Goal: Task Accomplishment & Management: Use online tool/utility

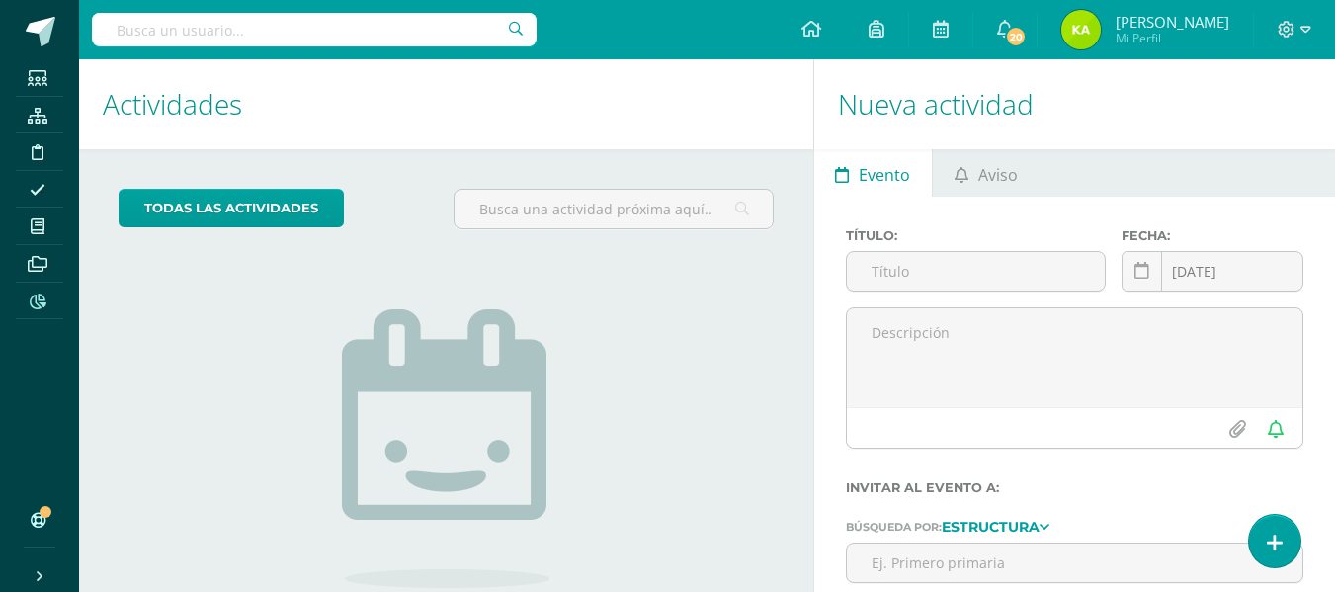
click at [26, 305] on span at bounding box center [38, 300] width 44 height 27
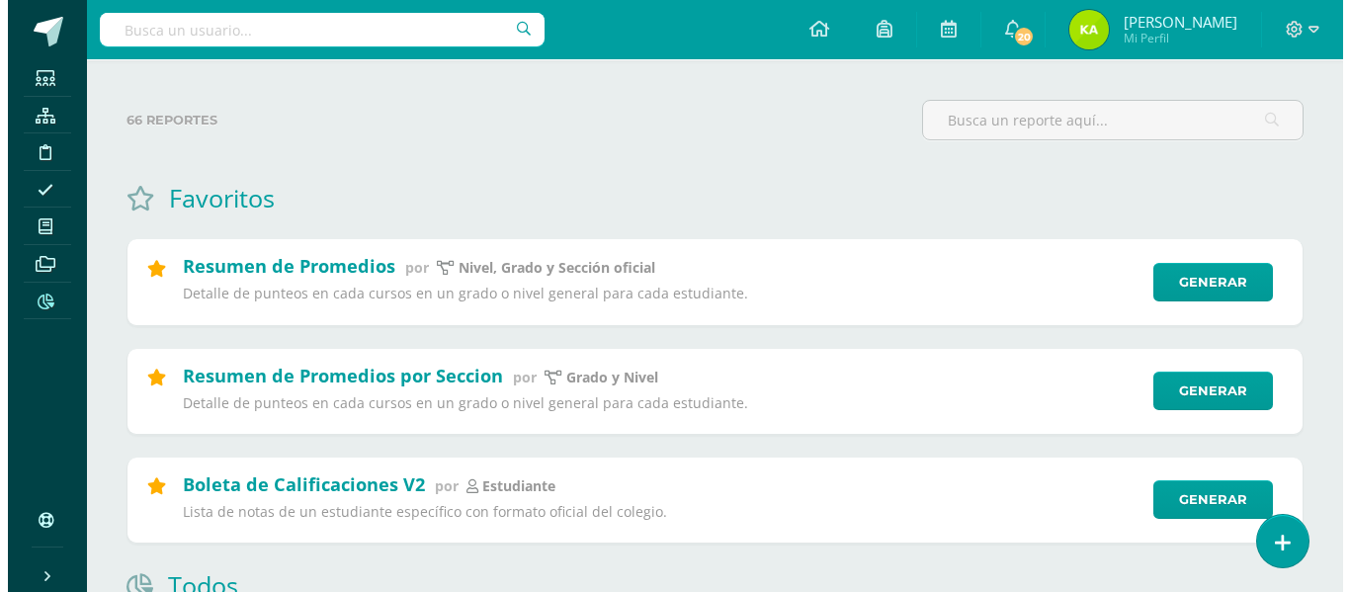
scroll to position [198, 0]
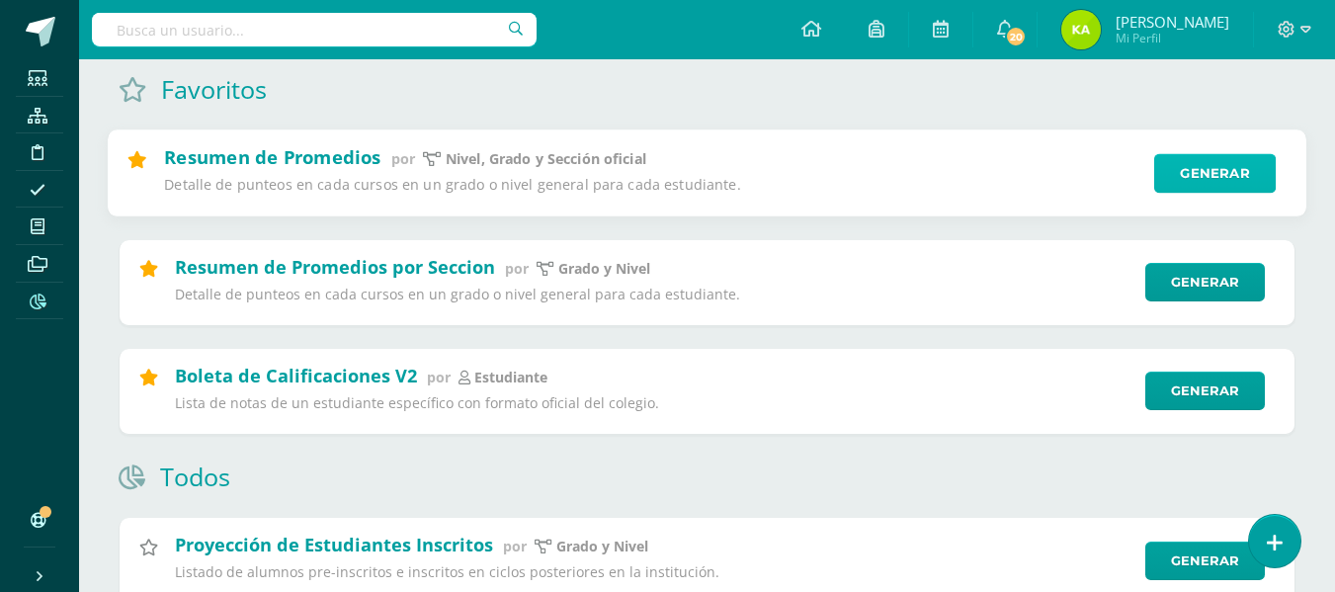
click at [1202, 175] on link "Generar" at bounding box center [1216, 174] width 122 height 40
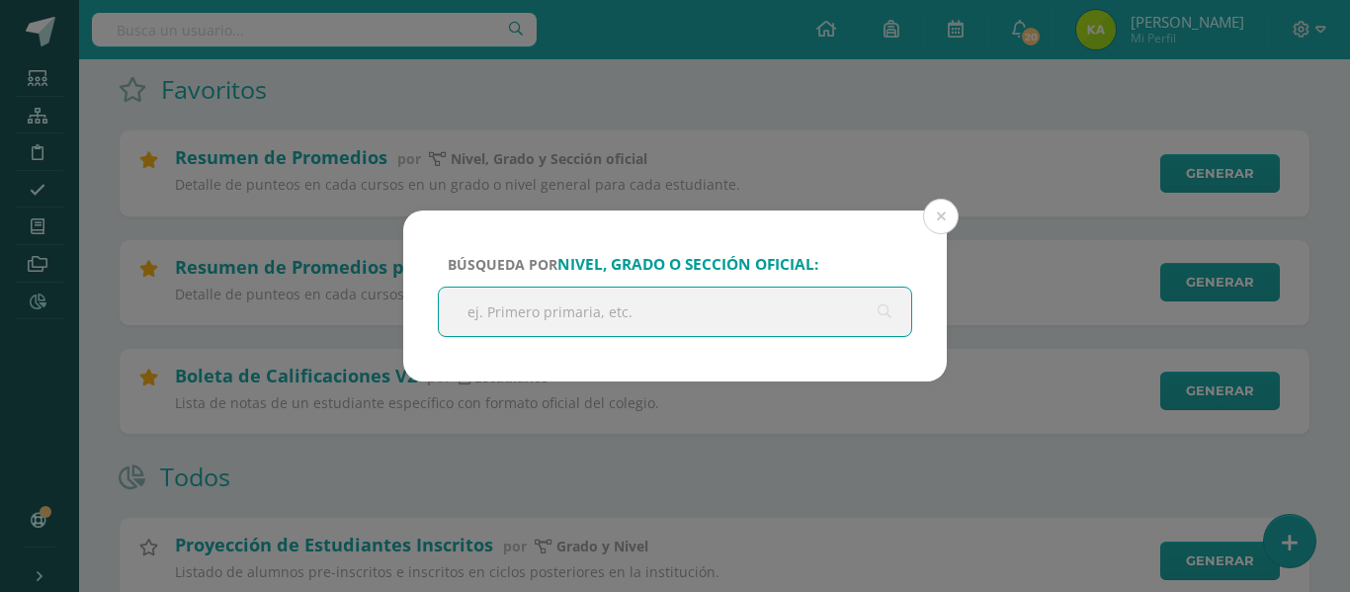
click at [640, 301] on input "text" at bounding box center [675, 312] width 473 height 48
type input "Q"
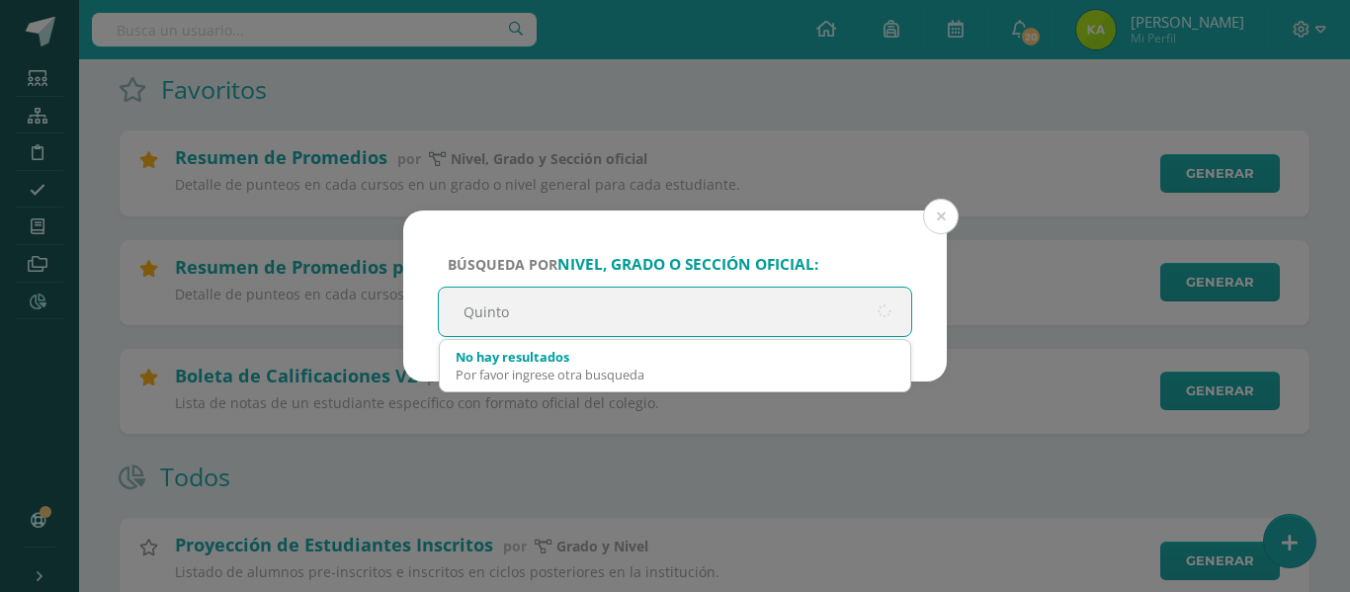
type input "Quinto"
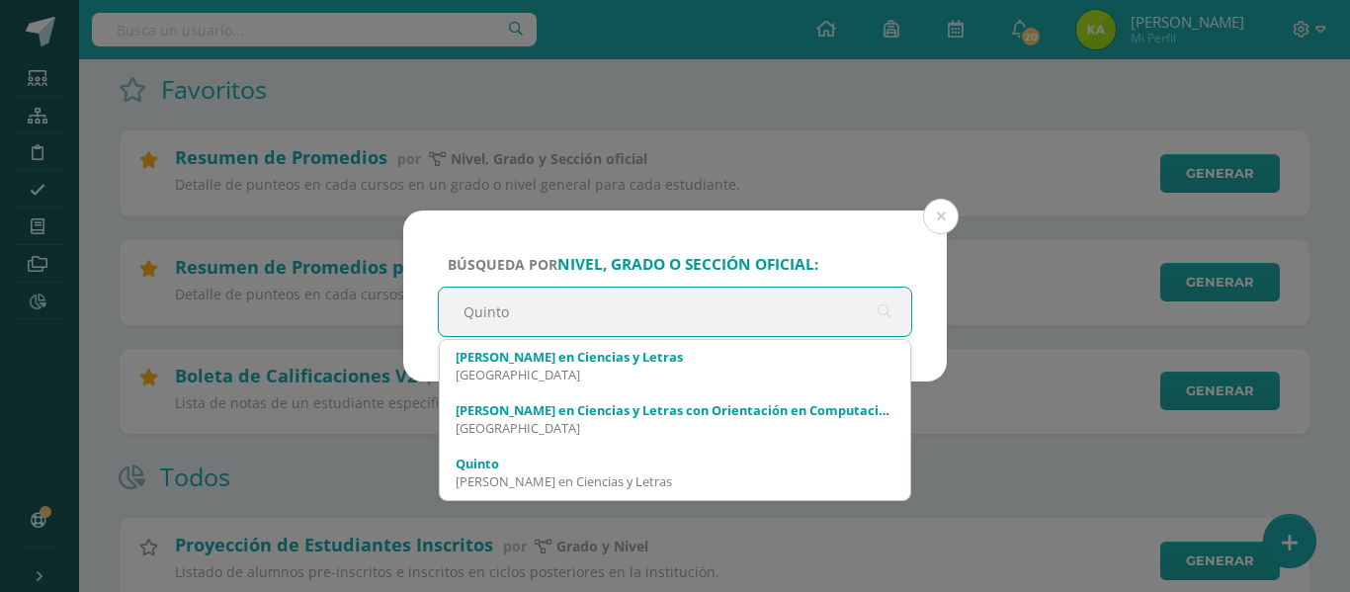
click at [513, 339] on span "[PERSON_NAME] en Ciencias y Letras Colegio Belga [PERSON_NAME] en Ciencias y Le…" at bounding box center [675, 420] width 473 height 162
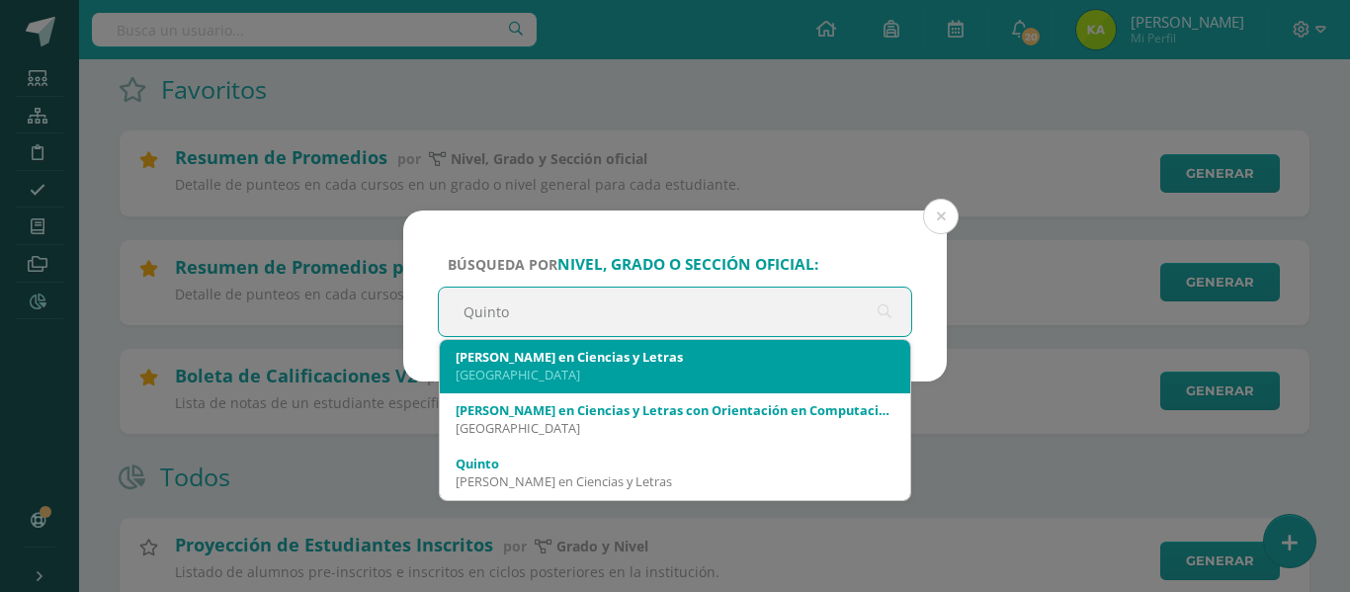
click at [520, 346] on div "[PERSON_NAME] en Ciencias y Letras [GEOGRAPHIC_DATA]" at bounding box center [675, 365] width 439 height 51
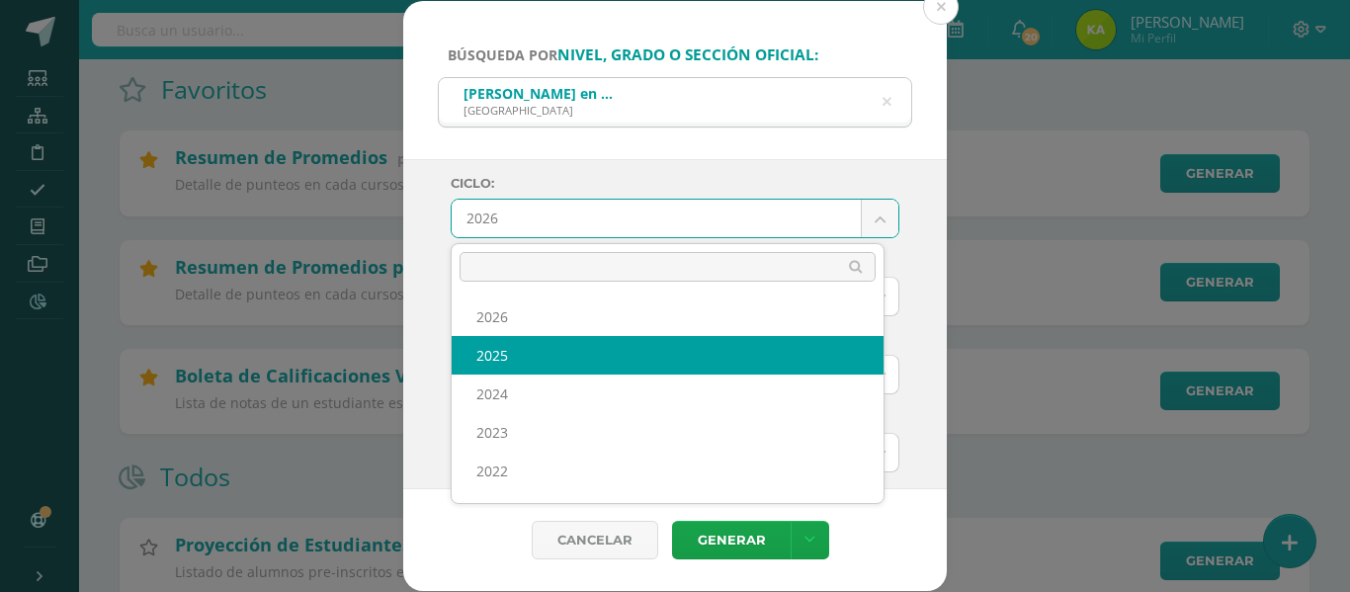
select select "6"
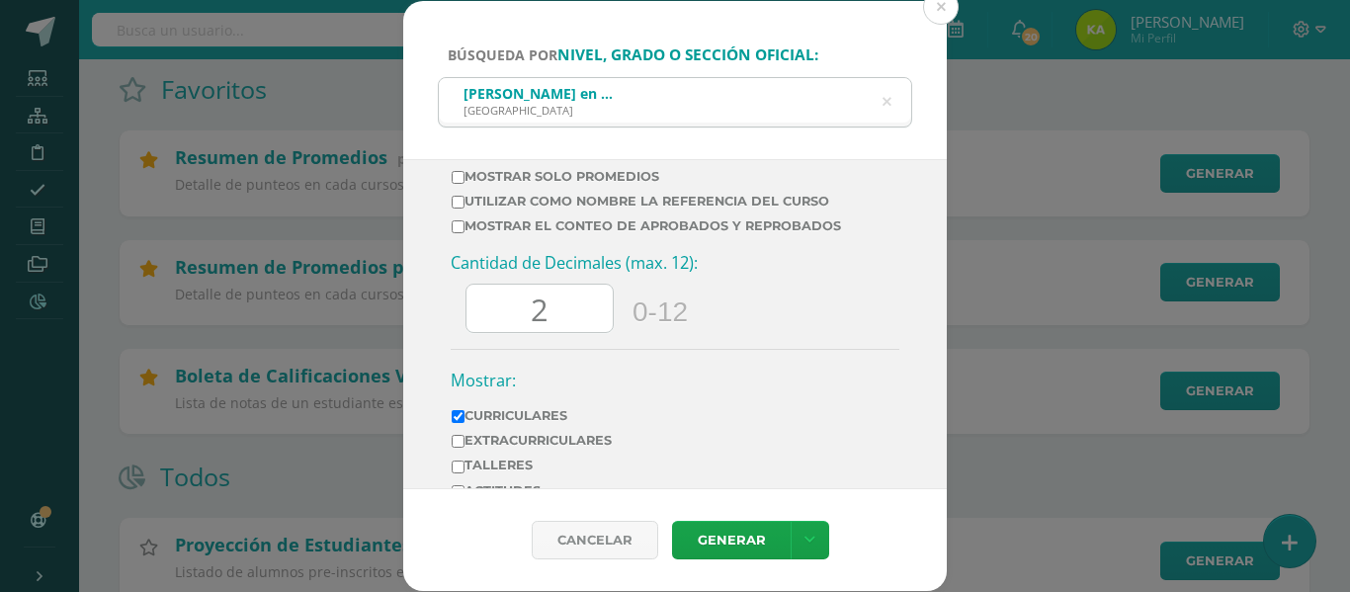
scroll to position [692, 0]
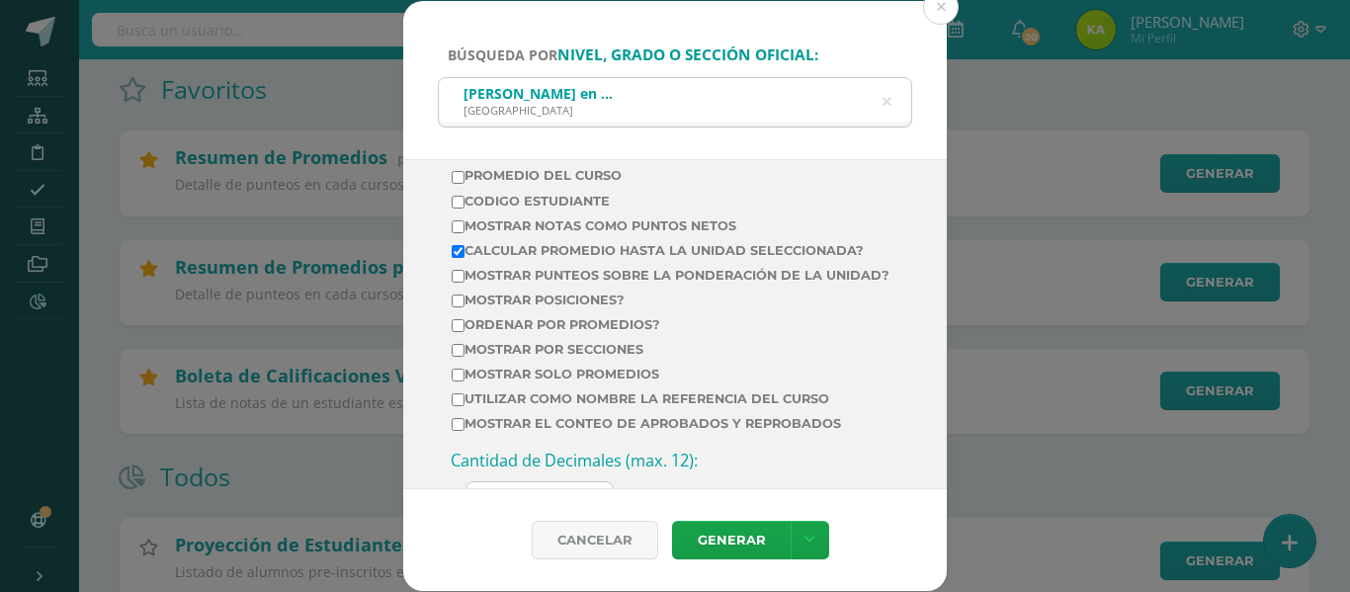
click at [461, 250] on input "Calcular promedio hasta la unidad seleccionada?" at bounding box center [458, 251] width 13 height 13
checkbox input "false"
click at [469, 307] on label "Mostrar posiciones?" at bounding box center [671, 300] width 438 height 15
click at [465, 307] on input "Mostrar posiciones?" at bounding box center [458, 301] width 13 height 13
checkbox input "true"
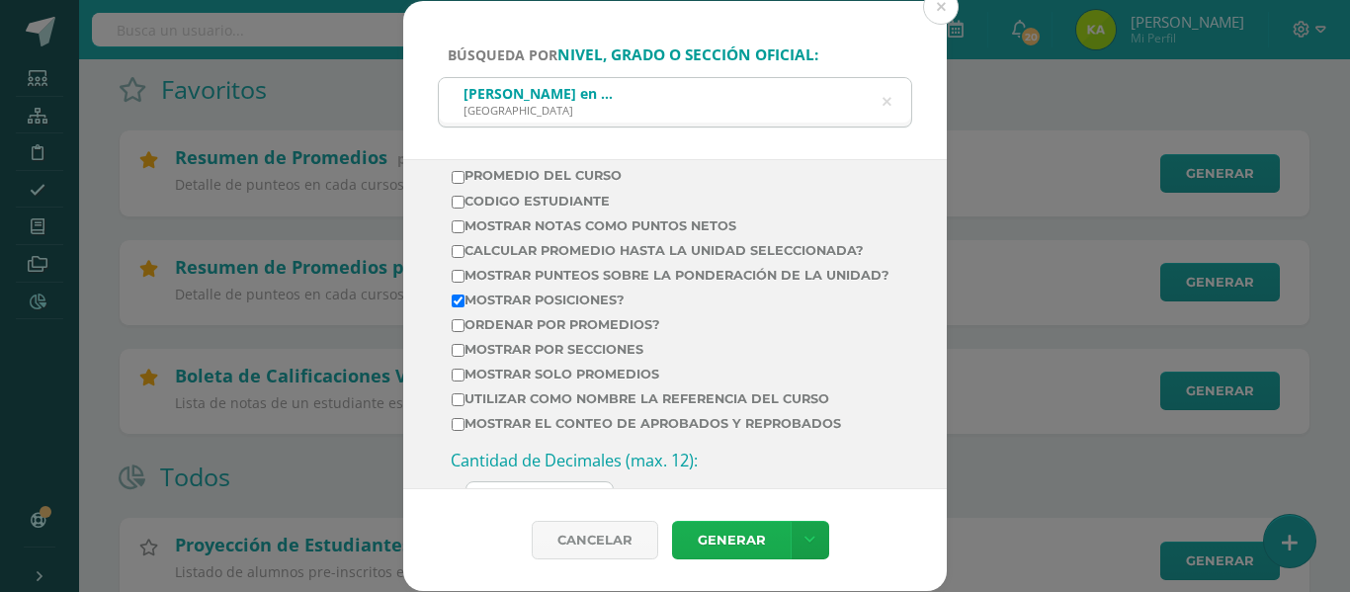
click at [731, 543] on link "Generar" at bounding box center [731, 540] width 119 height 39
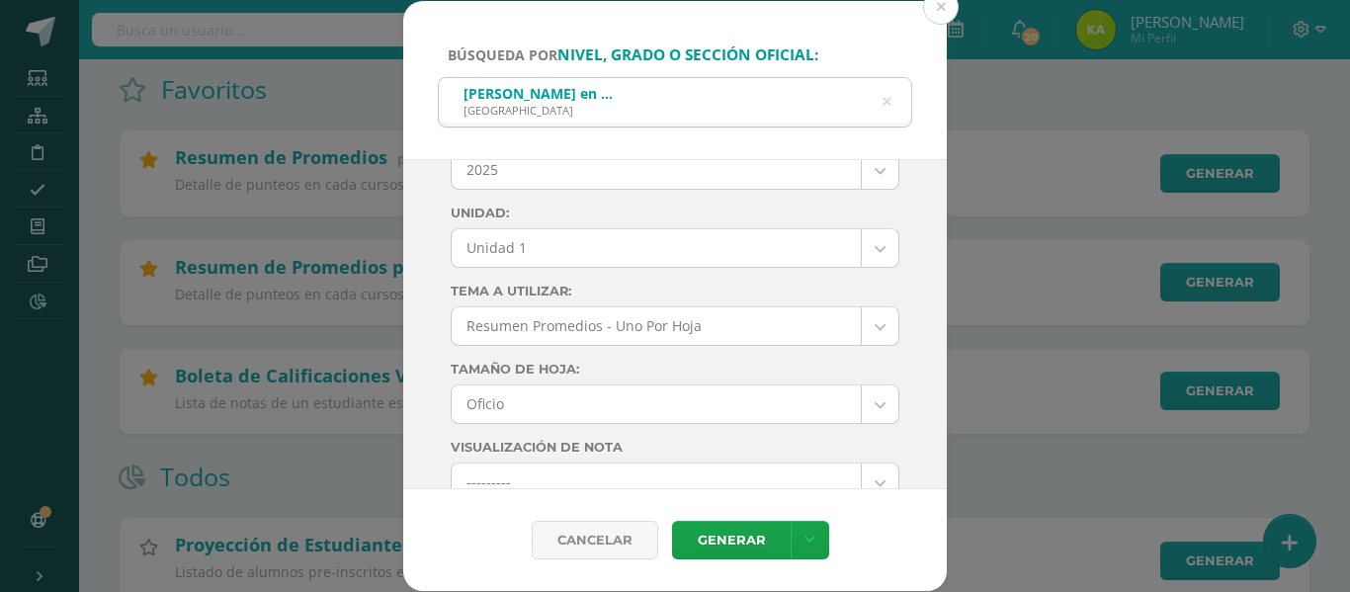
scroll to position [0, 0]
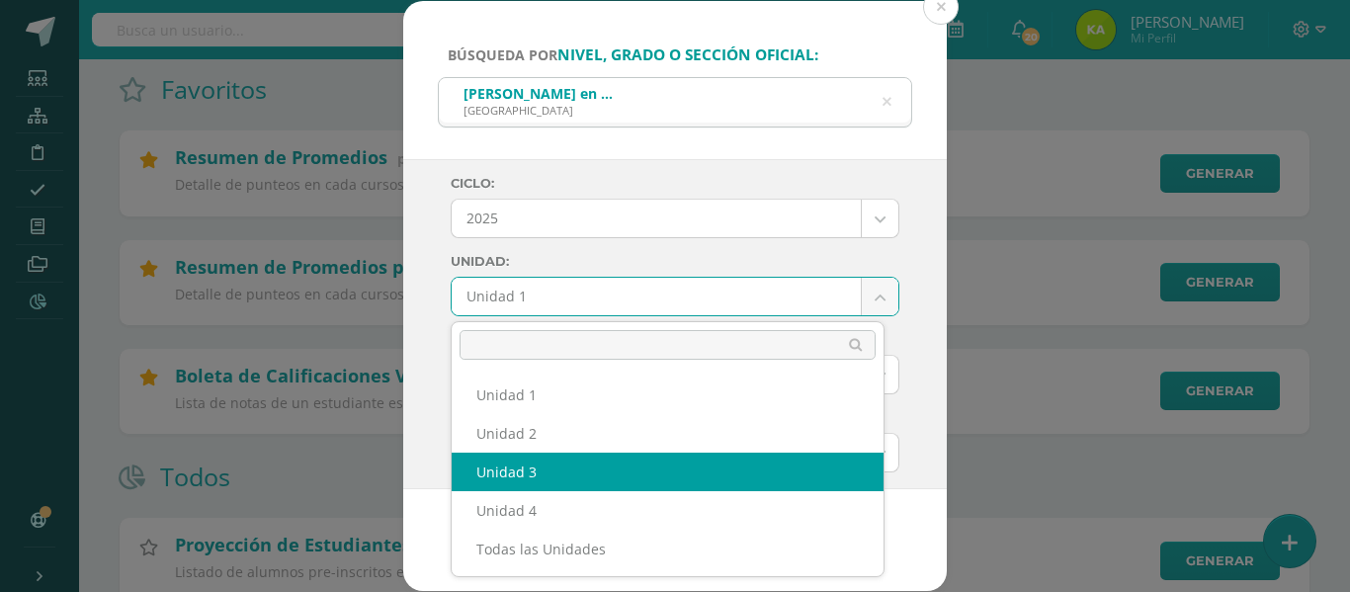
select select "Unidad 3"
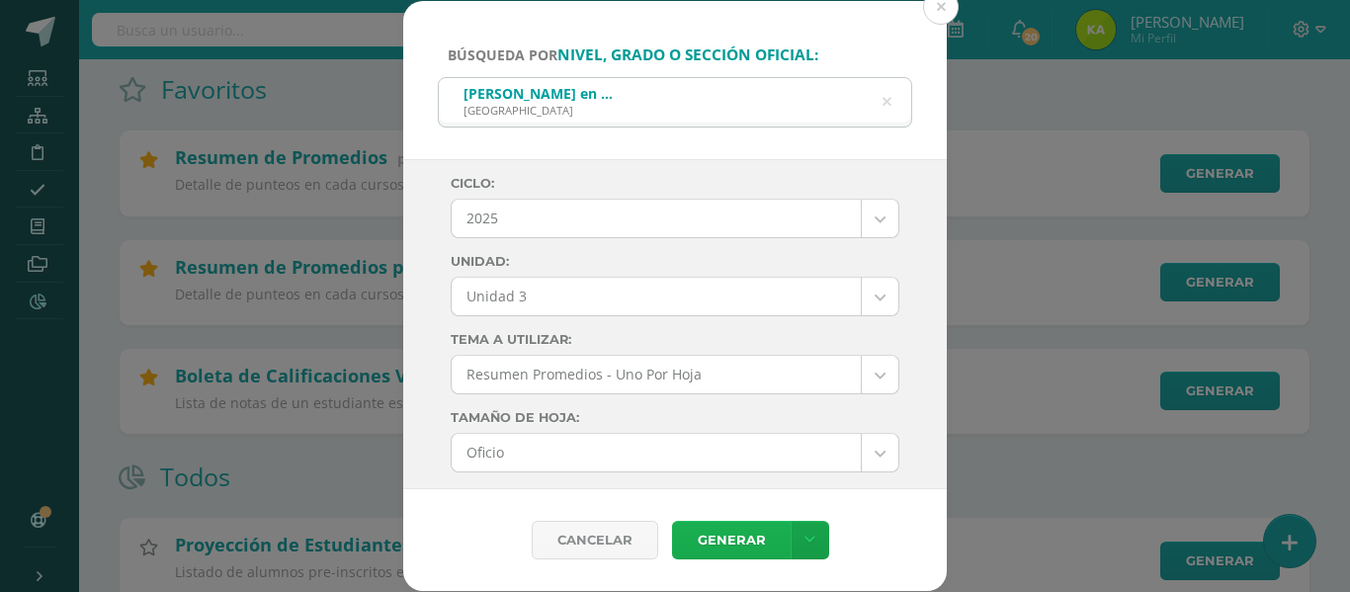
click at [710, 544] on link "Generar" at bounding box center [731, 540] width 119 height 39
click at [939, 2] on button at bounding box center [941, 7] width 36 height 36
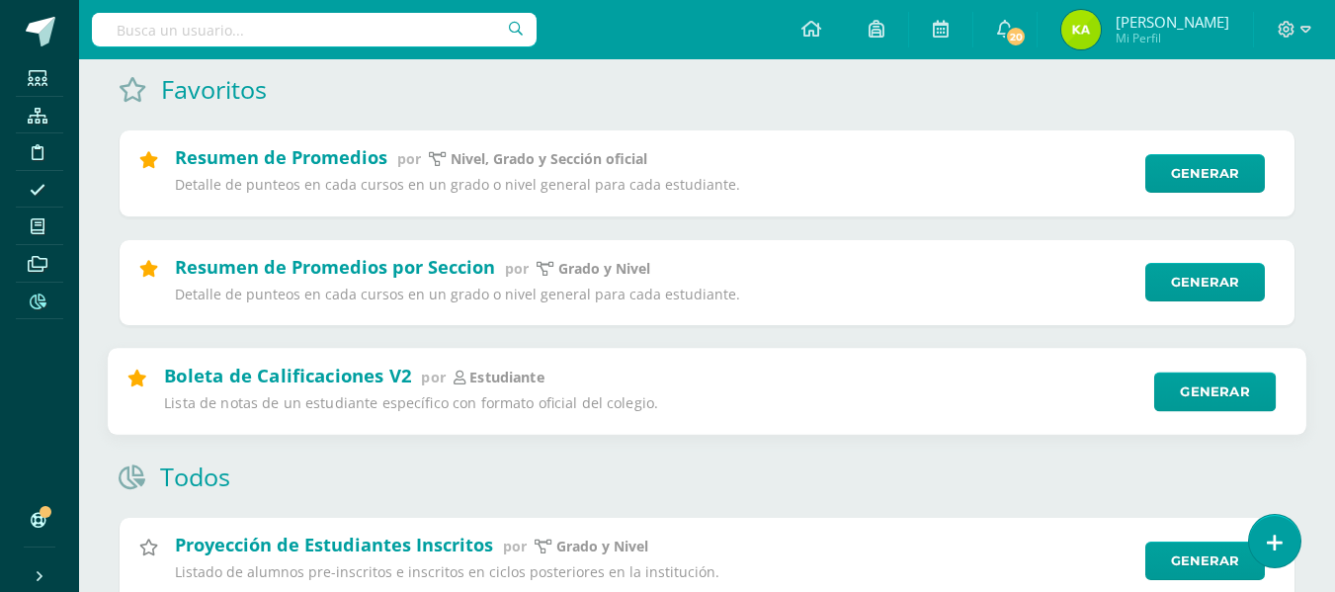
click at [329, 406] on p "Lista de notas de un estudiante específico con formato oficial del colegio." at bounding box center [652, 403] width 977 height 19
click at [1209, 395] on link "Generar" at bounding box center [1216, 392] width 122 height 40
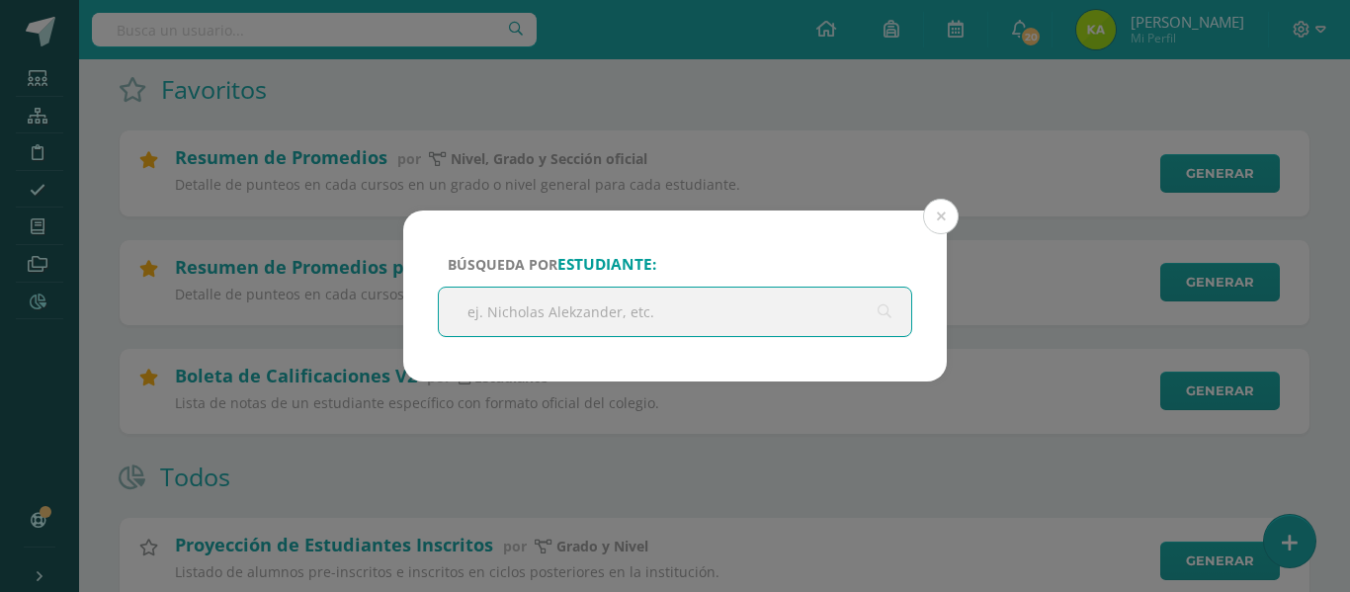
click at [578, 307] on input "text" at bounding box center [675, 312] width 473 height 48
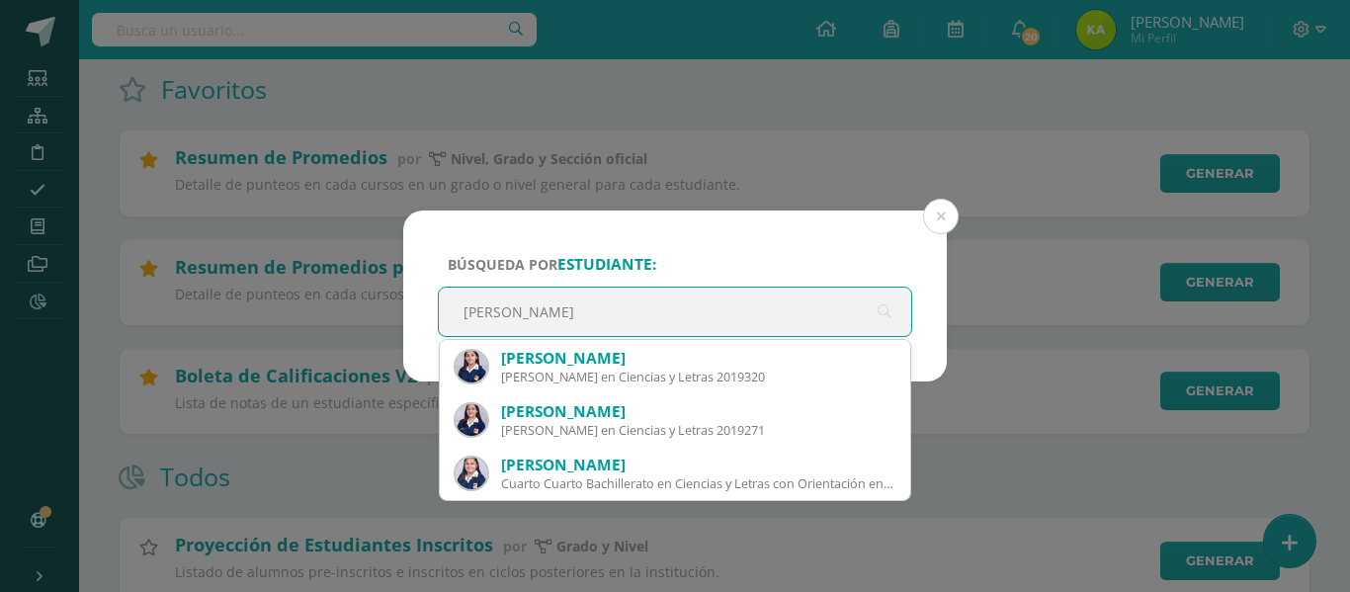
type input "[PERSON_NAME]"
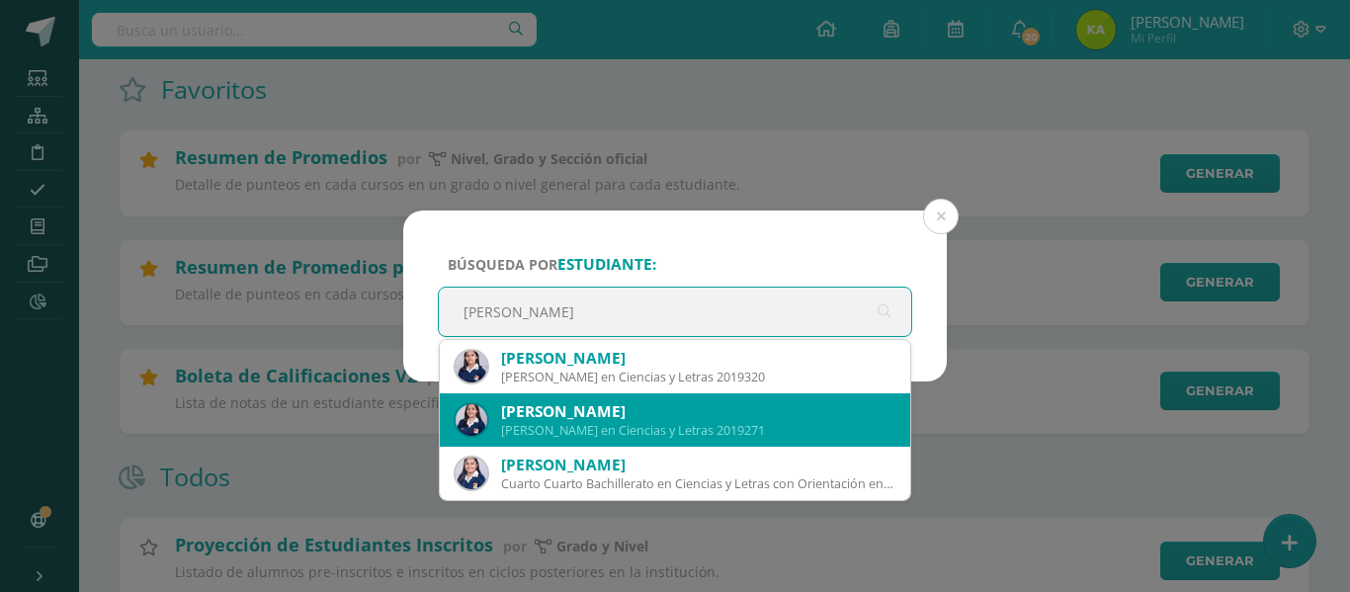
click at [542, 421] on div "[PERSON_NAME]" at bounding box center [697, 411] width 393 height 21
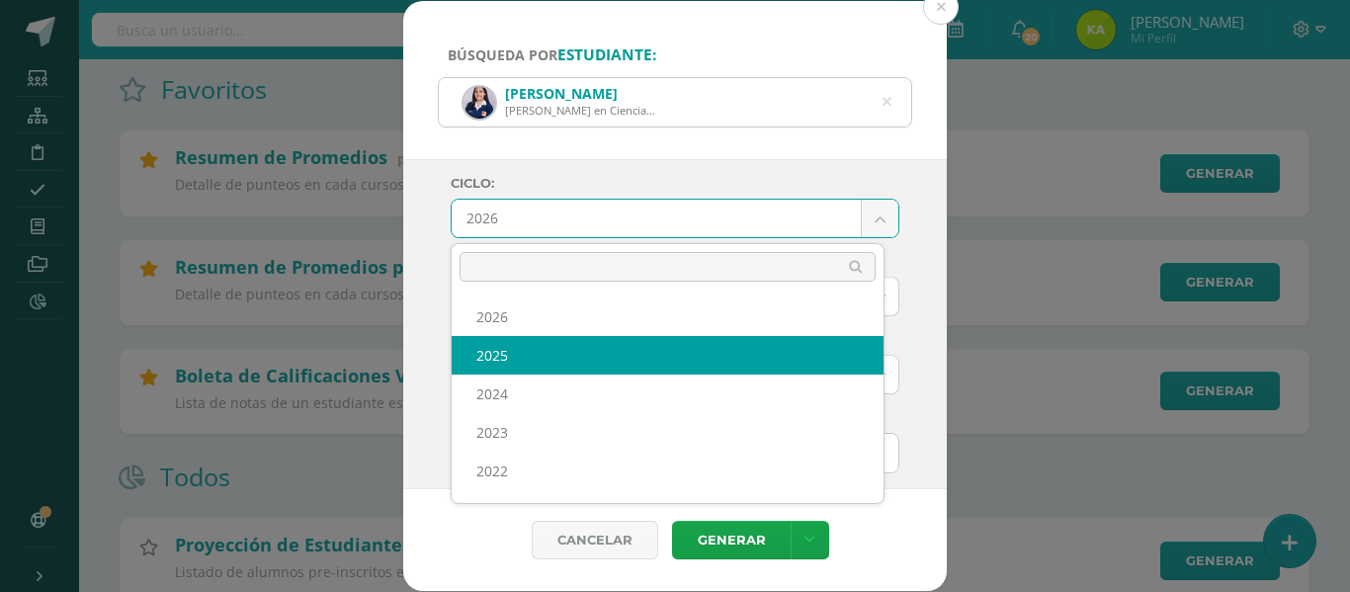
select select "6"
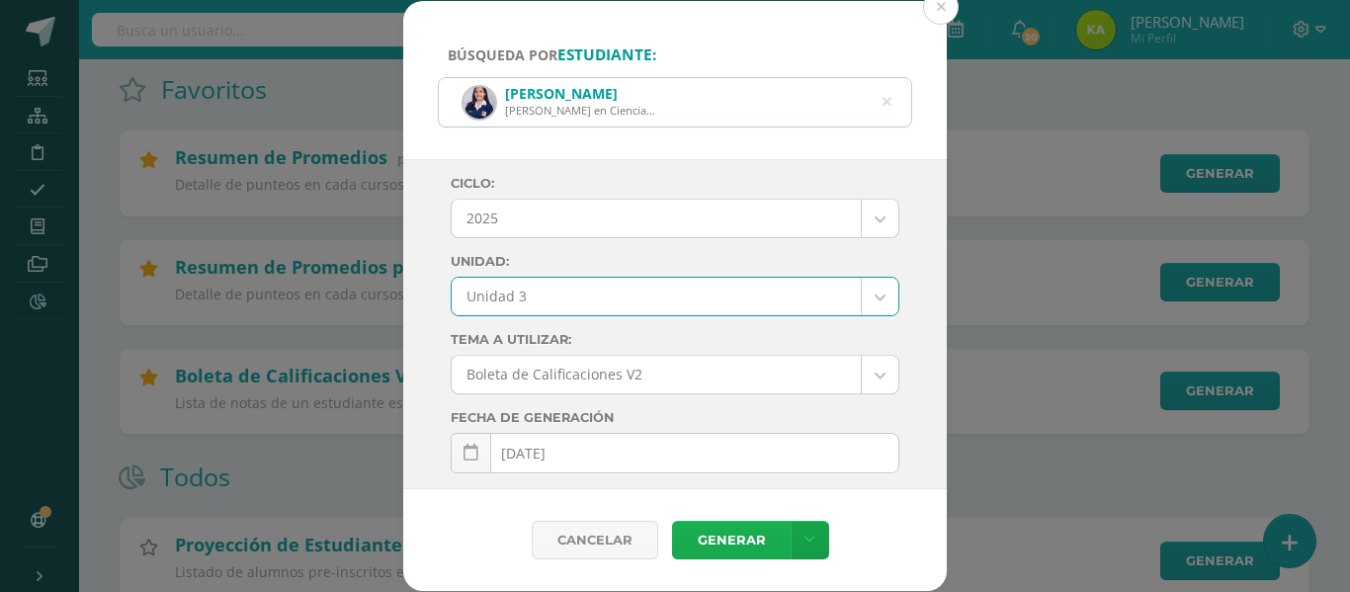
click at [717, 549] on link "Generar" at bounding box center [731, 540] width 119 height 39
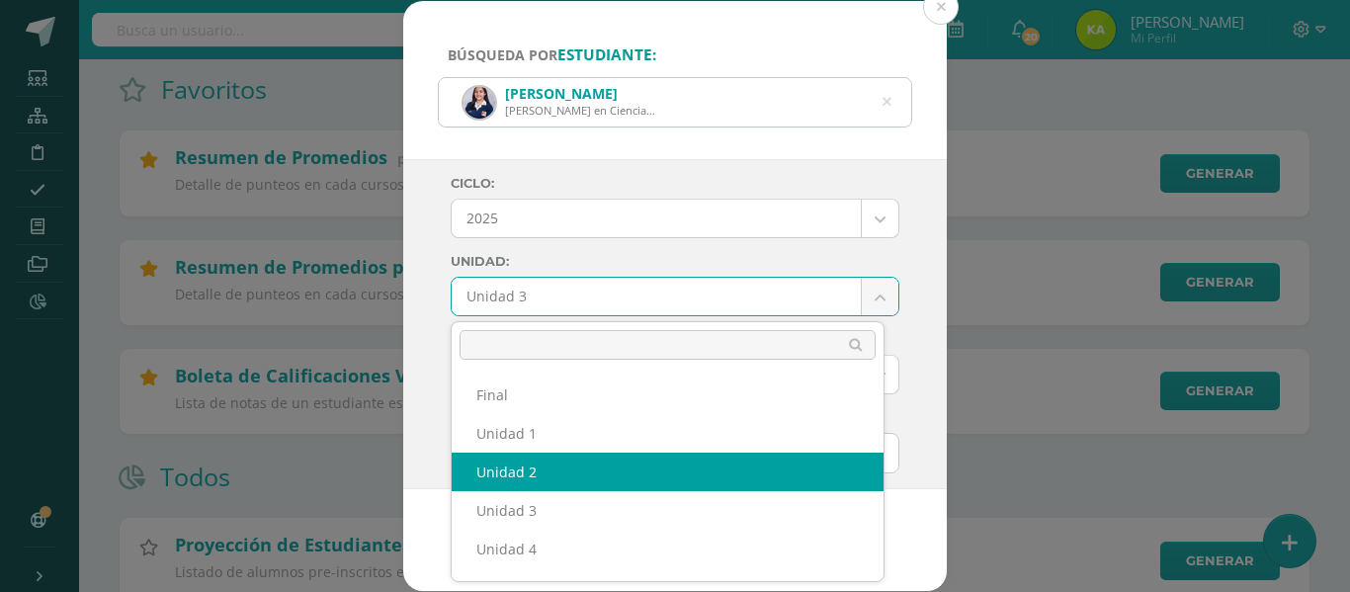
select select "Unidad 2"
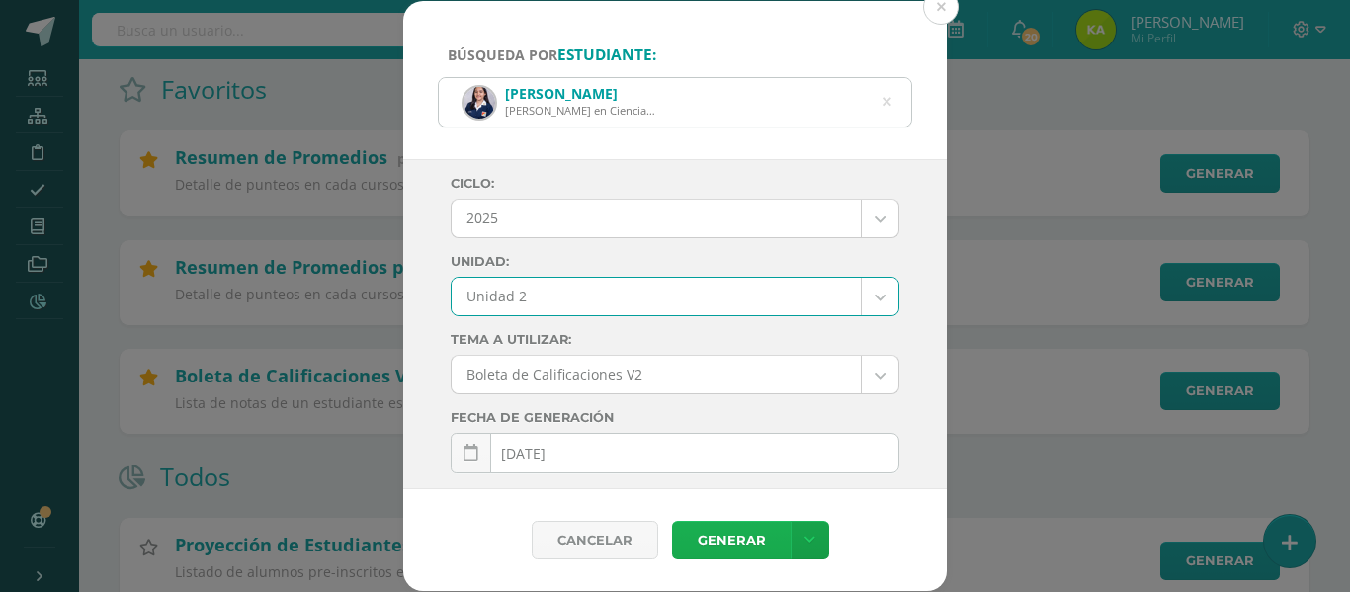
click at [719, 542] on link "Generar" at bounding box center [731, 540] width 119 height 39
